Goal: Task Accomplishment & Management: Manage account settings

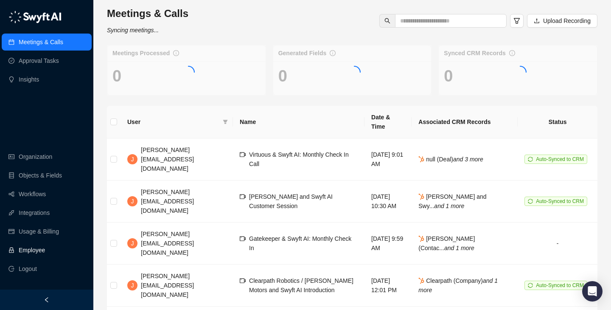
click at [42, 245] on link "Employee" at bounding box center [32, 249] width 26 height 17
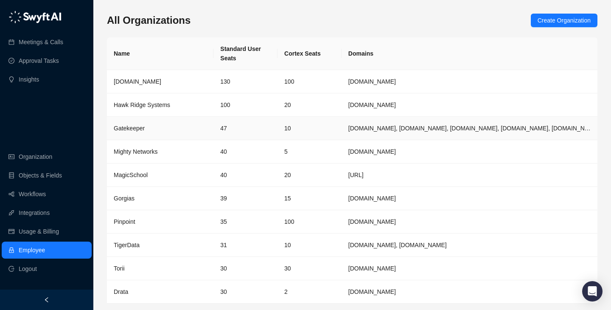
scroll to position [28, 0]
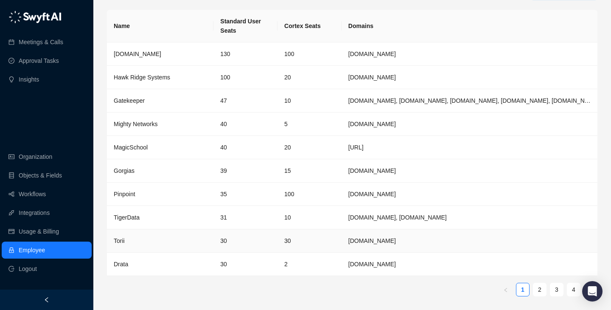
click at [287, 241] on td "30" at bounding box center [309, 240] width 64 height 23
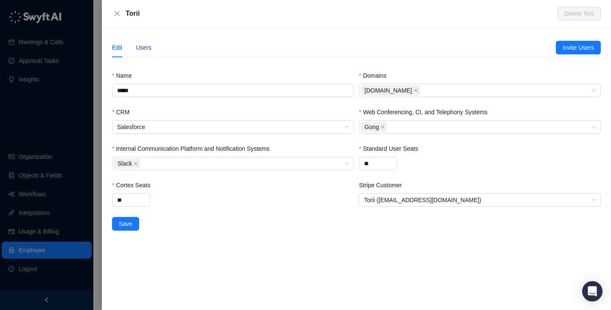
click at [144, 46] on div "Users" at bounding box center [144, 47] width 16 height 9
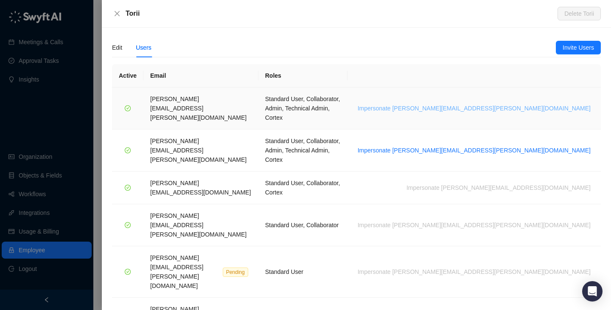
click at [554, 104] on span "Impersonate [PERSON_NAME][EMAIL_ADDRESS][PERSON_NAME][DOMAIN_NAME]" at bounding box center [474, 108] width 233 height 9
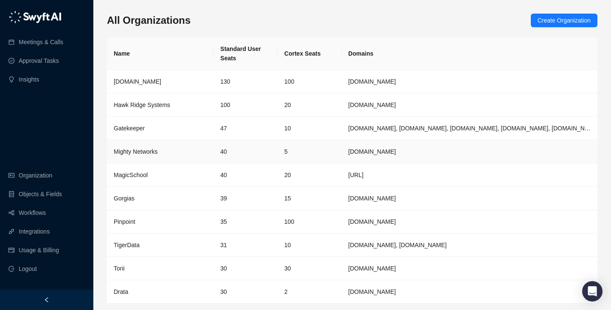
scroll to position [28, 0]
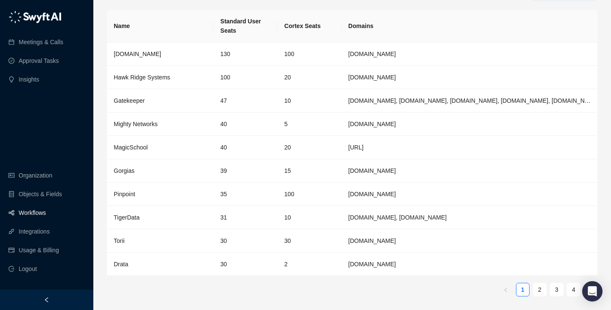
click at [29, 217] on link "Workflows" at bounding box center [32, 212] width 27 height 17
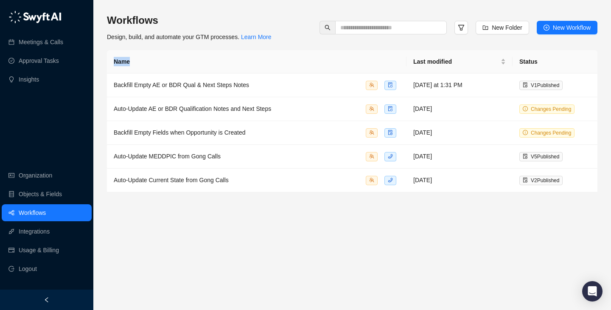
click at [309, 57] on th "Name" at bounding box center [257, 61] width 300 height 23
click at [302, 230] on main "Workflows Design, build, and automate your GTM processes. Learn More New Folder…" at bounding box center [352, 158] width 490 height 289
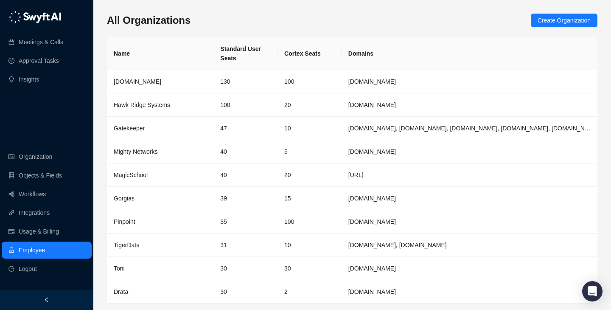
click at [316, 26] on div "All Organizations Create Organization" at bounding box center [352, 21] width 490 height 14
drag, startPoint x: 323, startPoint y: 41, endPoint x: 235, endPoint y: 51, distance: 89.2
click at [235, 51] on tr "Name Standard User Seats Cortex Seats Domains" at bounding box center [352, 53] width 490 height 33
click at [232, 51] on th "Standard User Seats" at bounding box center [245, 53] width 64 height 33
drag, startPoint x: 232, startPoint y: 51, endPoint x: 410, endPoint y: 66, distance: 178.8
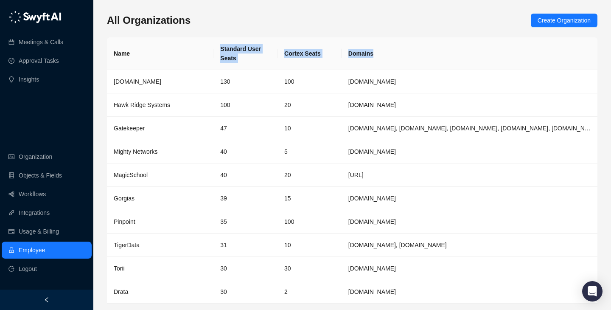
click at [410, 66] on tr "Name Standard User Seats Cortex Seats Domains" at bounding box center [352, 53] width 490 height 33
click at [410, 66] on th "Domains" at bounding box center [470, 53] width 256 height 33
drag, startPoint x: 418, startPoint y: 57, endPoint x: 192, endPoint y: 56, distance: 225.7
click at [192, 56] on tr "Name Standard User Seats Cortex Seats Domains" at bounding box center [352, 53] width 490 height 33
click at [192, 56] on th "Name" at bounding box center [160, 53] width 106 height 33
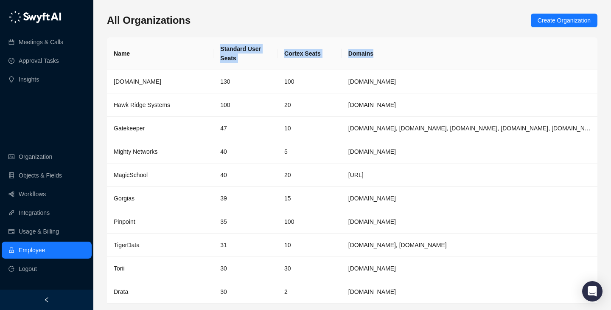
drag, startPoint x: 192, startPoint y: 56, endPoint x: 497, endPoint y: 54, distance: 305.0
click at [497, 54] on tr "Name Standard User Seats Cortex Seats Domains" at bounding box center [352, 53] width 490 height 33
click at [497, 54] on th "Domains" at bounding box center [470, 53] width 256 height 33
drag, startPoint x: 497, startPoint y: 54, endPoint x: 191, endPoint y: 47, distance: 306.4
click at [191, 45] on tr "Name Standard User Seats Cortex Seats Domains" at bounding box center [352, 53] width 490 height 33
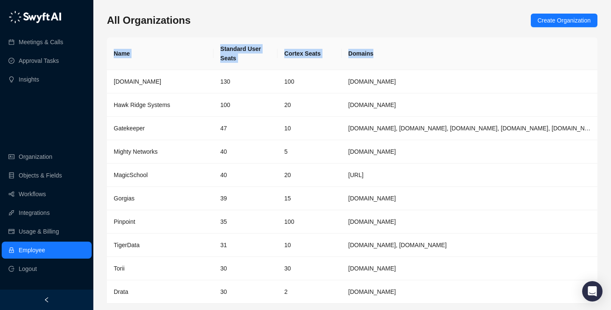
click at [191, 47] on th "Name" at bounding box center [160, 53] width 106 height 33
drag, startPoint x: 191, startPoint y: 47, endPoint x: 495, endPoint y: 47, distance: 304.6
click at [492, 48] on tr "Name Standard User Seats Cortex Seats Domains" at bounding box center [352, 53] width 490 height 33
click at [495, 47] on th "Domains" at bounding box center [470, 53] width 256 height 33
drag, startPoint x: 495, startPoint y: 47, endPoint x: 224, endPoint y: 48, distance: 271.1
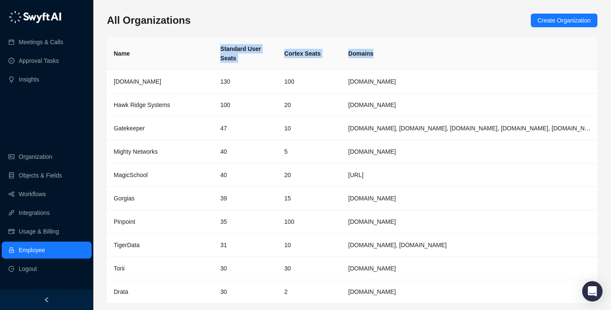
click at [224, 48] on tr "Name Standard User Seats Cortex Seats Domains" at bounding box center [352, 53] width 490 height 33
click at [224, 48] on th "Standard User Seats" at bounding box center [245, 53] width 64 height 33
drag, startPoint x: 224, startPoint y: 48, endPoint x: 414, endPoint y: 56, distance: 190.2
click at [414, 56] on tr "Name Standard User Seats Cortex Seats Domains" at bounding box center [352, 53] width 490 height 33
click at [414, 56] on th "Domains" at bounding box center [470, 53] width 256 height 33
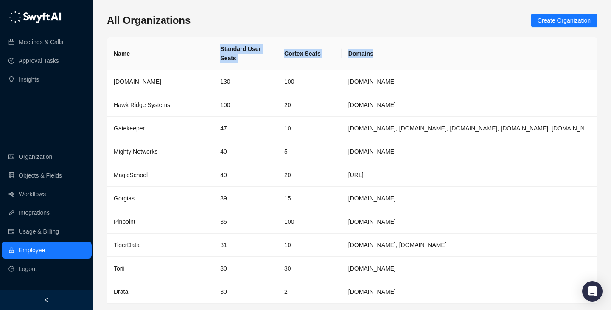
drag, startPoint x: 414, startPoint y: 56, endPoint x: 182, endPoint y: 53, distance: 232.1
click at [182, 53] on tr "Name Standard User Seats Cortex Seats Domains" at bounding box center [352, 53] width 490 height 33
click at [182, 53] on th "Name" at bounding box center [160, 53] width 106 height 33
drag, startPoint x: 182, startPoint y: 53, endPoint x: 409, endPoint y: 53, distance: 226.5
click at [409, 53] on tr "Name Standard User Seats Cortex Seats Domains" at bounding box center [352, 53] width 490 height 33
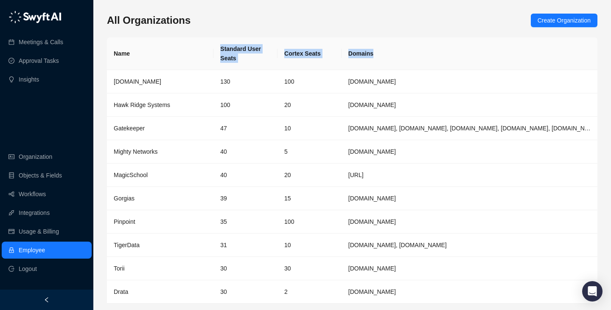
click at [409, 53] on th "Domains" at bounding box center [470, 53] width 256 height 33
drag, startPoint x: 409, startPoint y: 53, endPoint x: 237, endPoint y: 36, distance: 173.1
click at [237, 36] on div "All Organizations Create Organization Name Standard User Seats Cortex Seats Dom…" at bounding box center [352, 172] width 490 height 317
drag, startPoint x: 237, startPoint y: 36, endPoint x: 395, endPoint y: 51, distance: 159.0
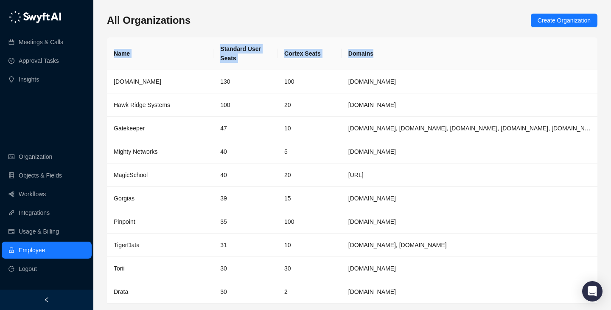
click at [394, 51] on div "All Organizations Create Organization Name Standard User Seats Cortex Seats Dom…" at bounding box center [352, 172] width 490 height 317
click at [395, 51] on th "Domains" at bounding box center [470, 53] width 256 height 33
drag, startPoint x: 395, startPoint y: 51, endPoint x: 230, endPoint y: 48, distance: 164.6
click at [230, 48] on tr "Name Standard User Seats Cortex Seats Domains" at bounding box center [352, 53] width 490 height 33
click at [230, 48] on th "Standard User Seats" at bounding box center [245, 53] width 64 height 33
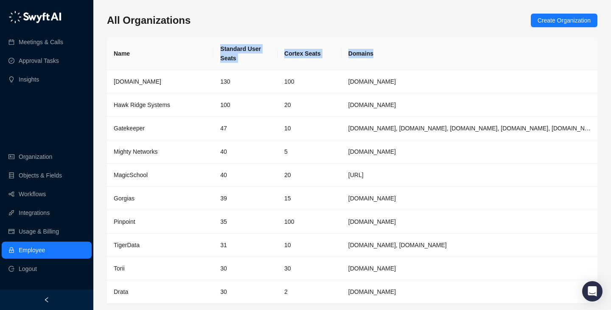
drag, startPoint x: 230, startPoint y: 48, endPoint x: 400, endPoint y: 64, distance: 170.9
click at [400, 64] on tr "Name Standard User Seats Cortex Seats Domains" at bounding box center [352, 53] width 490 height 33
click at [400, 64] on th "Domains" at bounding box center [470, 53] width 256 height 33
drag, startPoint x: 400, startPoint y: 64, endPoint x: 199, endPoint y: 55, distance: 202.1
click at [198, 56] on tr "Name Standard User Seats Cortex Seats Domains" at bounding box center [352, 53] width 490 height 33
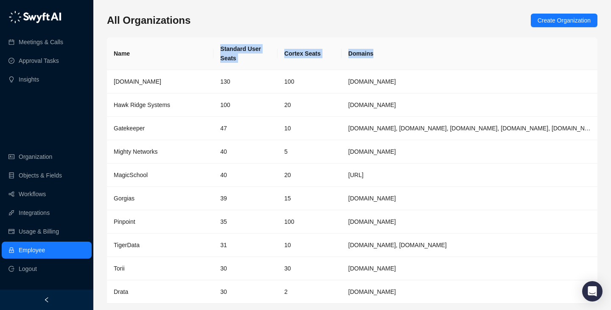
click at [199, 55] on th "Name" at bounding box center [160, 53] width 106 height 33
drag, startPoint x: 199, startPoint y: 55, endPoint x: 438, endPoint y: 54, distance: 239.3
click at [438, 54] on tr "Name Standard User Seats Cortex Seats Domains" at bounding box center [352, 53] width 490 height 33
click at [438, 54] on th "Domains" at bounding box center [470, 53] width 256 height 33
drag, startPoint x: 438, startPoint y: 54, endPoint x: 232, endPoint y: 54, distance: 206.2
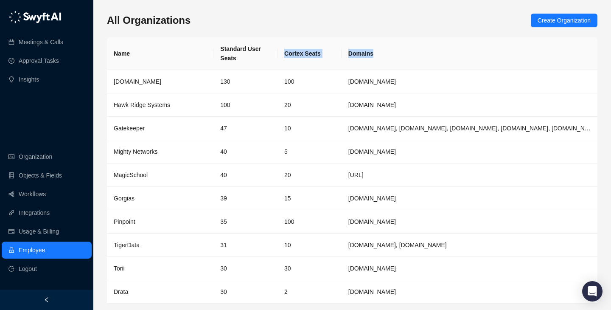
click at [232, 54] on tr "Name Standard User Seats Cortex Seats Domains" at bounding box center [352, 53] width 490 height 33
click at [232, 54] on th "Standard User Seats" at bounding box center [245, 53] width 64 height 33
drag, startPoint x: 232, startPoint y: 54, endPoint x: 210, endPoint y: 40, distance: 26.0
click at [214, 42] on th "Standard User Seats" at bounding box center [245, 53] width 64 height 33
click at [210, 40] on th "Name" at bounding box center [160, 53] width 106 height 33
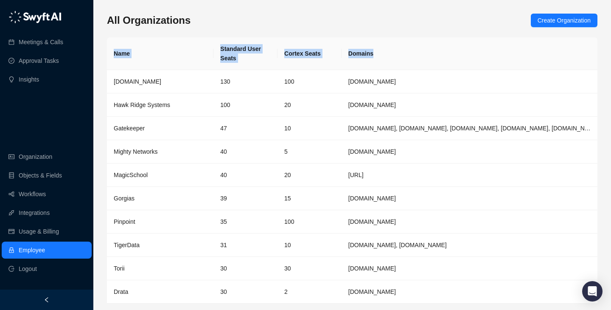
drag, startPoint x: 210, startPoint y: 40, endPoint x: 468, endPoint y: 51, distance: 258.2
click at [468, 51] on tr "Name Standard User Seats Cortex Seats Domains" at bounding box center [352, 53] width 490 height 33
click at [468, 51] on th "Domains" at bounding box center [470, 53] width 256 height 33
drag, startPoint x: 468, startPoint y: 51, endPoint x: 236, endPoint y: 50, distance: 231.6
click at [236, 50] on tr "Name Standard User Seats Cortex Seats Domains" at bounding box center [352, 53] width 490 height 33
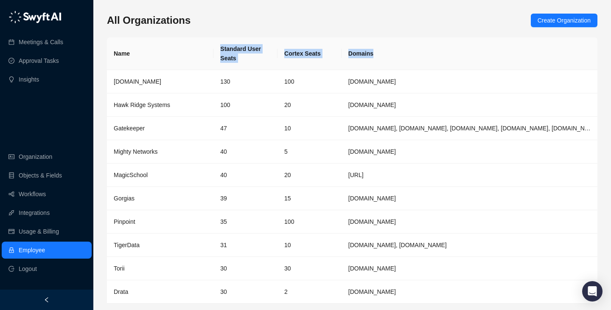
click at [236, 50] on th "Standard User Seats" at bounding box center [245, 53] width 64 height 33
drag, startPoint x: 236, startPoint y: 50, endPoint x: 381, endPoint y: 54, distance: 144.3
click at [381, 54] on tr "Name Standard User Seats Cortex Seats Domains" at bounding box center [352, 53] width 490 height 33
click at [381, 54] on th "Domains" at bounding box center [470, 53] width 256 height 33
drag, startPoint x: 381, startPoint y: 54, endPoint x: 188, endPoint y: 53, distance: 192.2
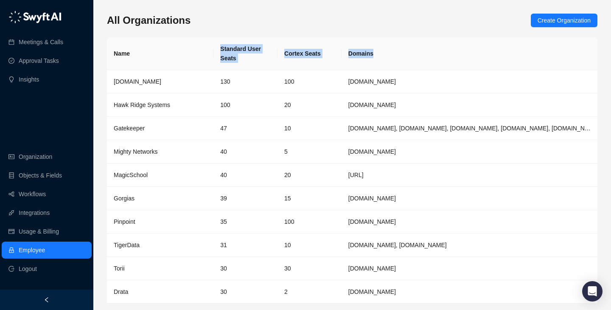
click at [189, 53] on tr "Name Standard User Seats Cortex Seats Domains" at bounding box center [352, 53] width 490 height 33
click at [188, 53] on th "Name" at bounding box center [160, 53] width 106 height 33
drag, startPoint x: 188, startPoint y: 53, endPoint x: 400, endPoint y: 53, distance: 211.7
click at [400, 53] on tr "Name Standard User Seats Cortex Seats Domains" at bounding box center [352, 53] width 490 height 33
click at [400, 53] on th "Domains" at bounding box center [470, 53] width 256 height 33
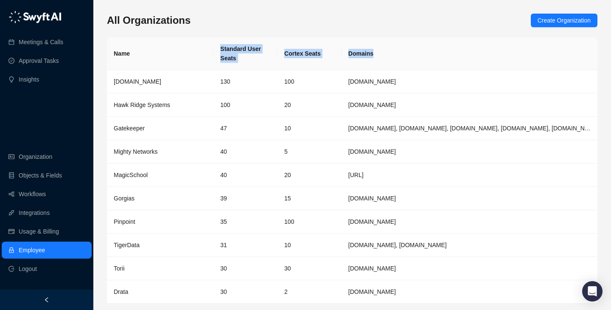
drag, startPoint x: 400, startPoint y: 53, endPoint x: 184, endPoint y: 54, distance: 215.9
click at [186, 53] on tr "Name Standard User Seats Cortex Seats Domains" at bounding box center [352, 53] width 490 height 33
click at [184, 54] on th "Name" at bounding box center [160, 53] width 106 height 33
